Goal: Information Seeking & Learning: Learn about a topic

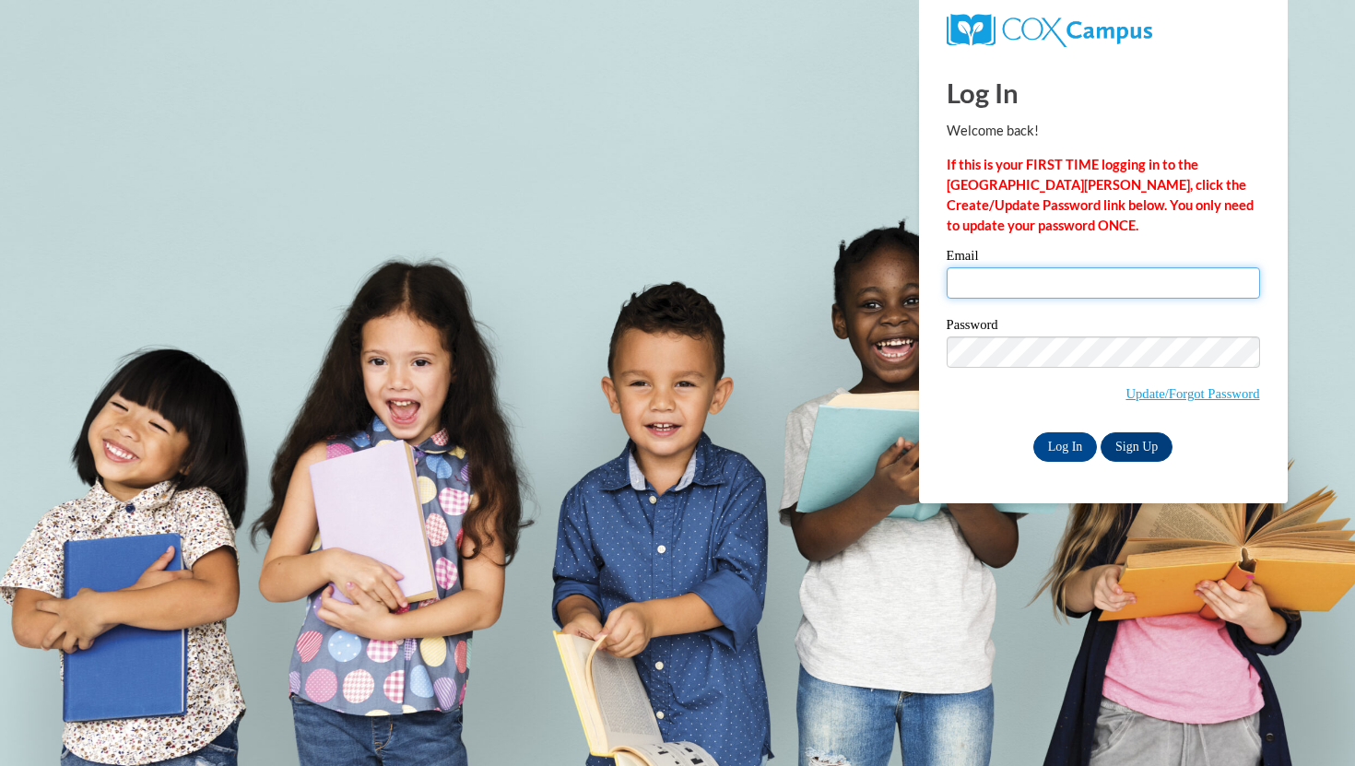
click at [1190, 283] on input "Email" at bounding box center [1103, 282] width 313 height 31
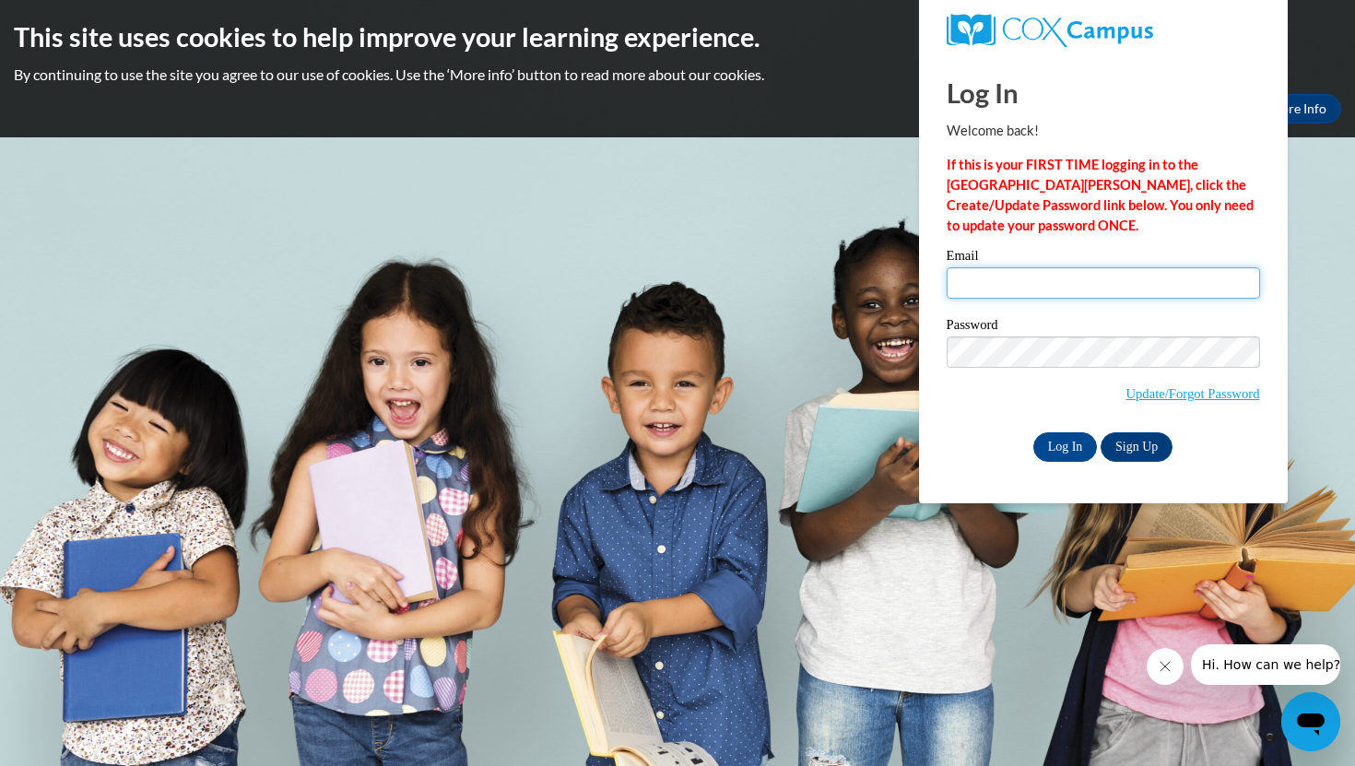
click at [1187, 276] on input "Email" at bounding box center [1103, 282] width 313 height 31
type input "[PERSON_NAME][EMAIL_ADDRESS][PERSON_NAME][DOMAIN_NAME]"
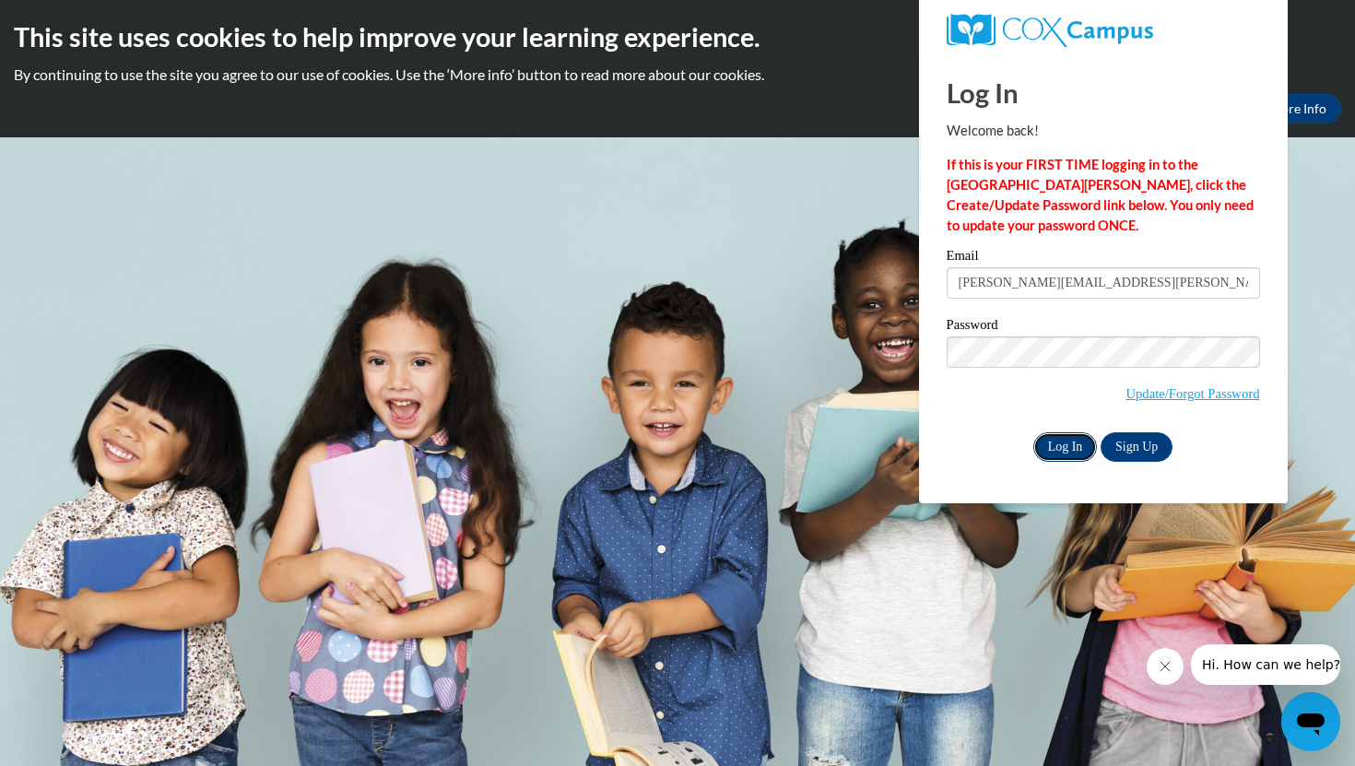
click at [1059, 437] on input "Log In" at bounding box center [1065, 447] width 65 height 30
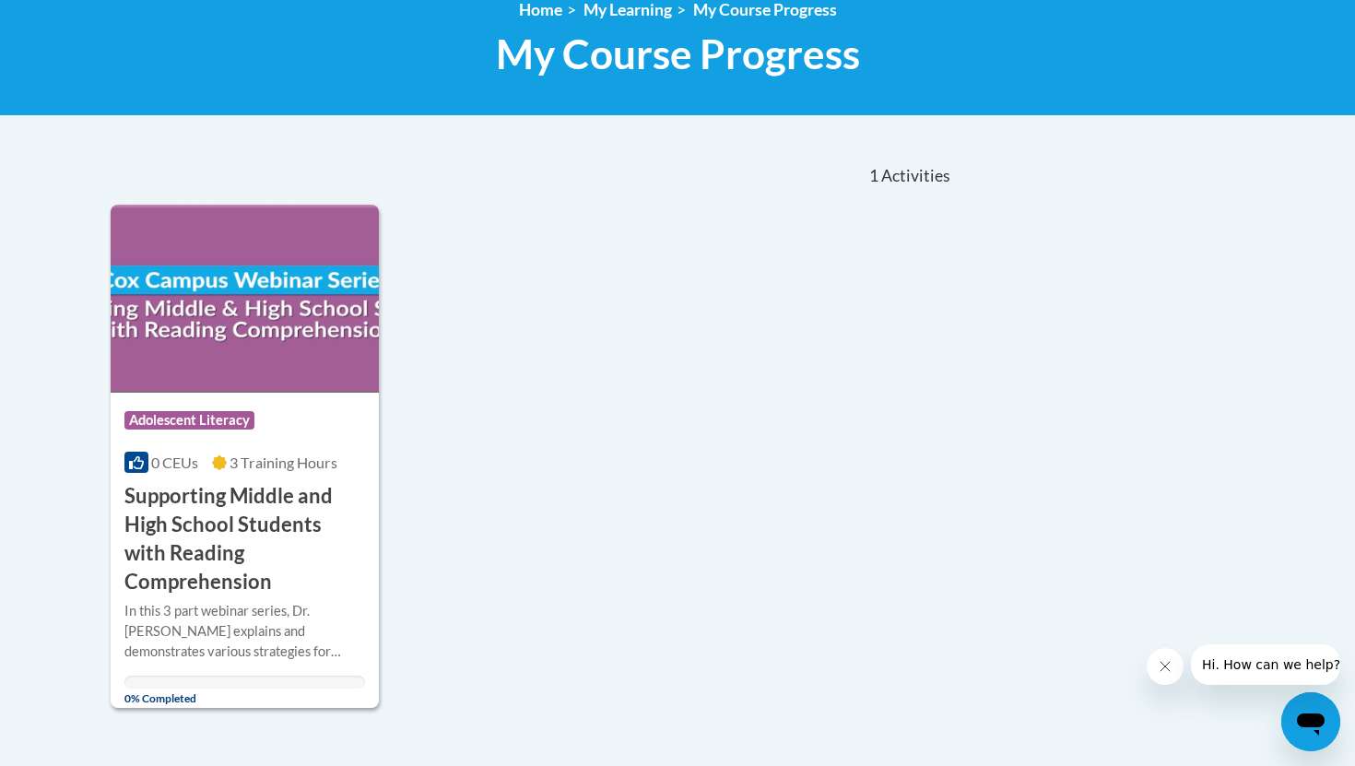
scroll to position [270, 0]
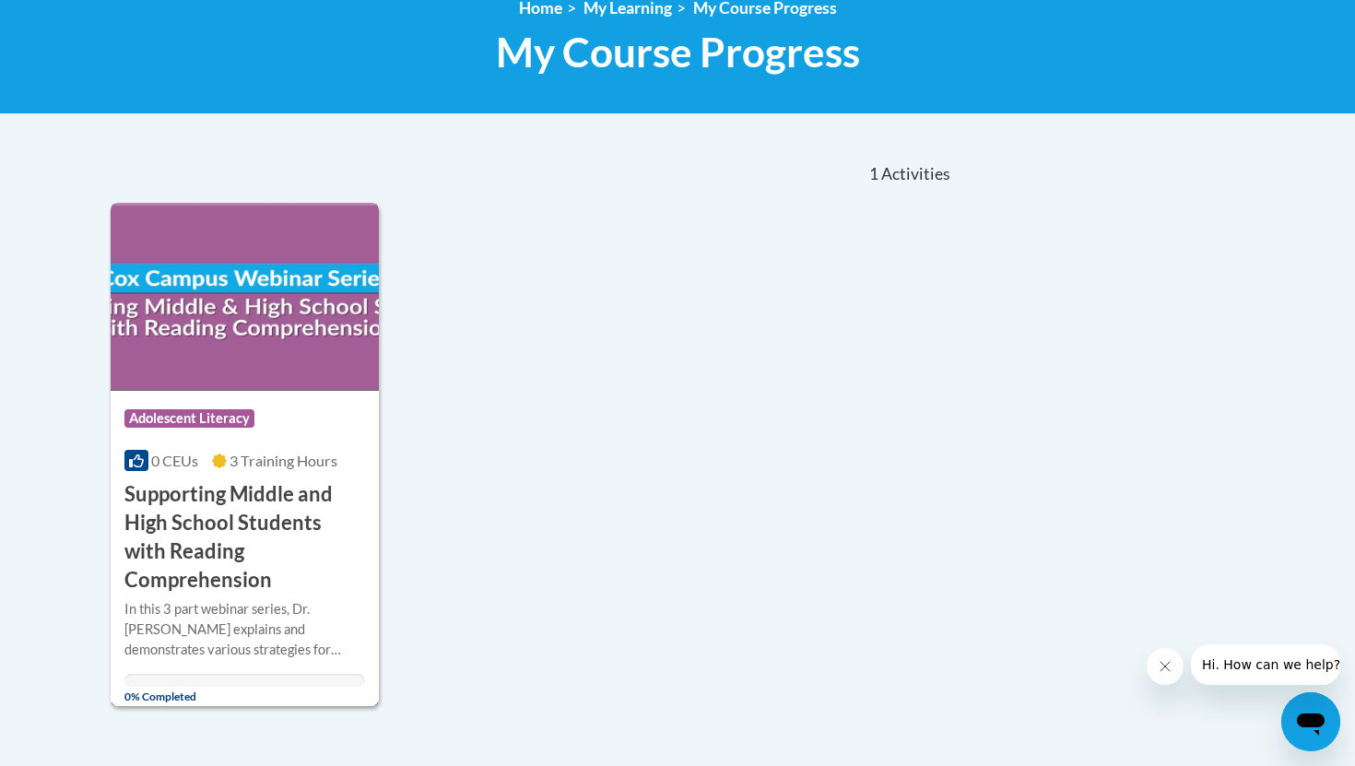
click at [273, 498] on h3 "Supporting Middle and High School Students with Reading Comprehension" at bounding box center [244, 536] width 241 height 113
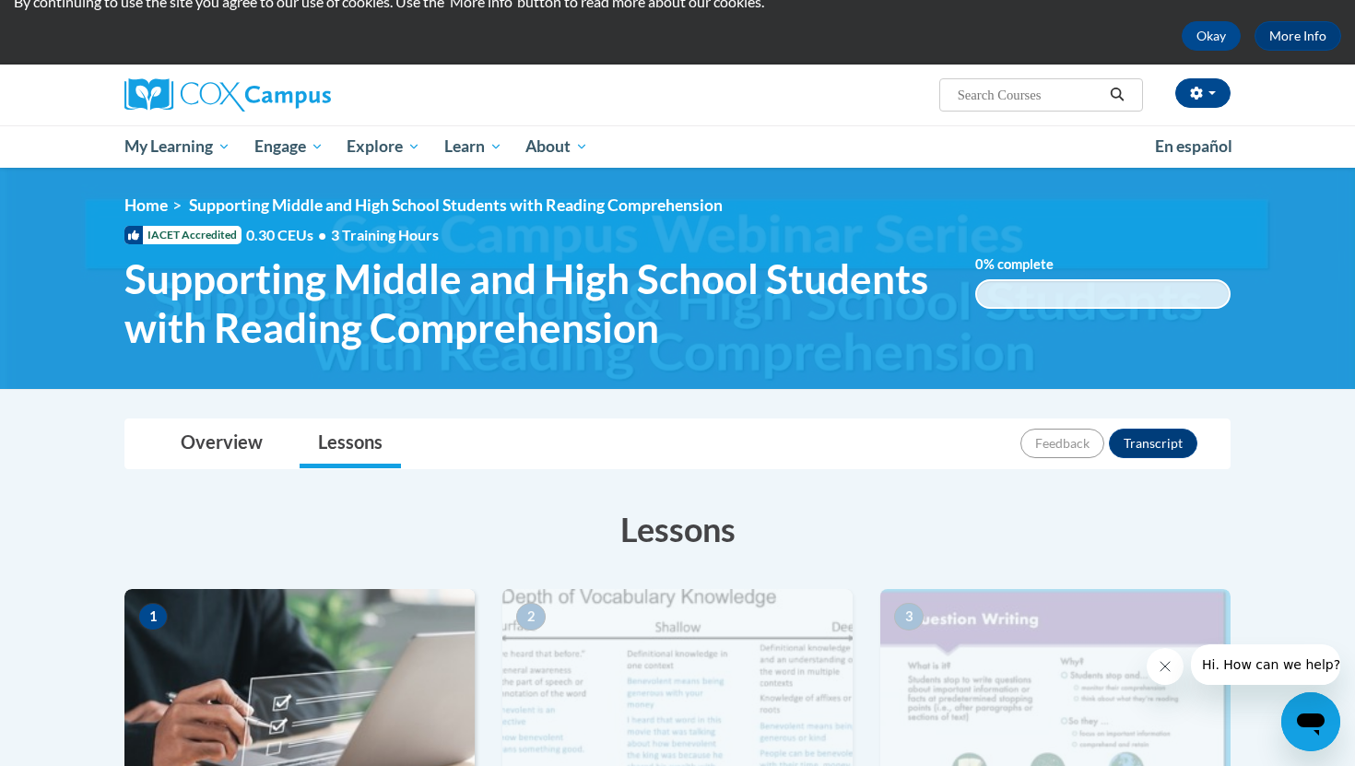
scroll to position [58, 0]
